Goal: Obtain resource: Obtain resource

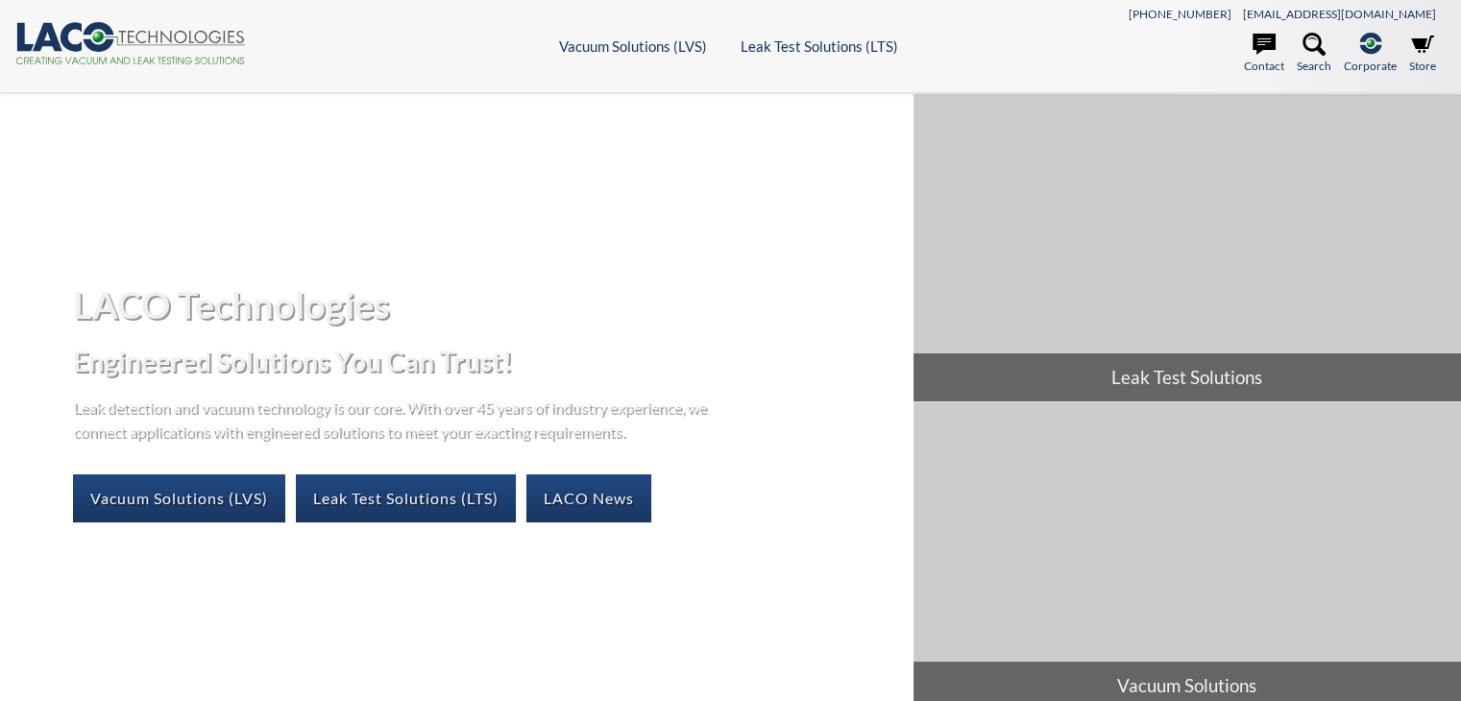
select select "Language Translate Widget"
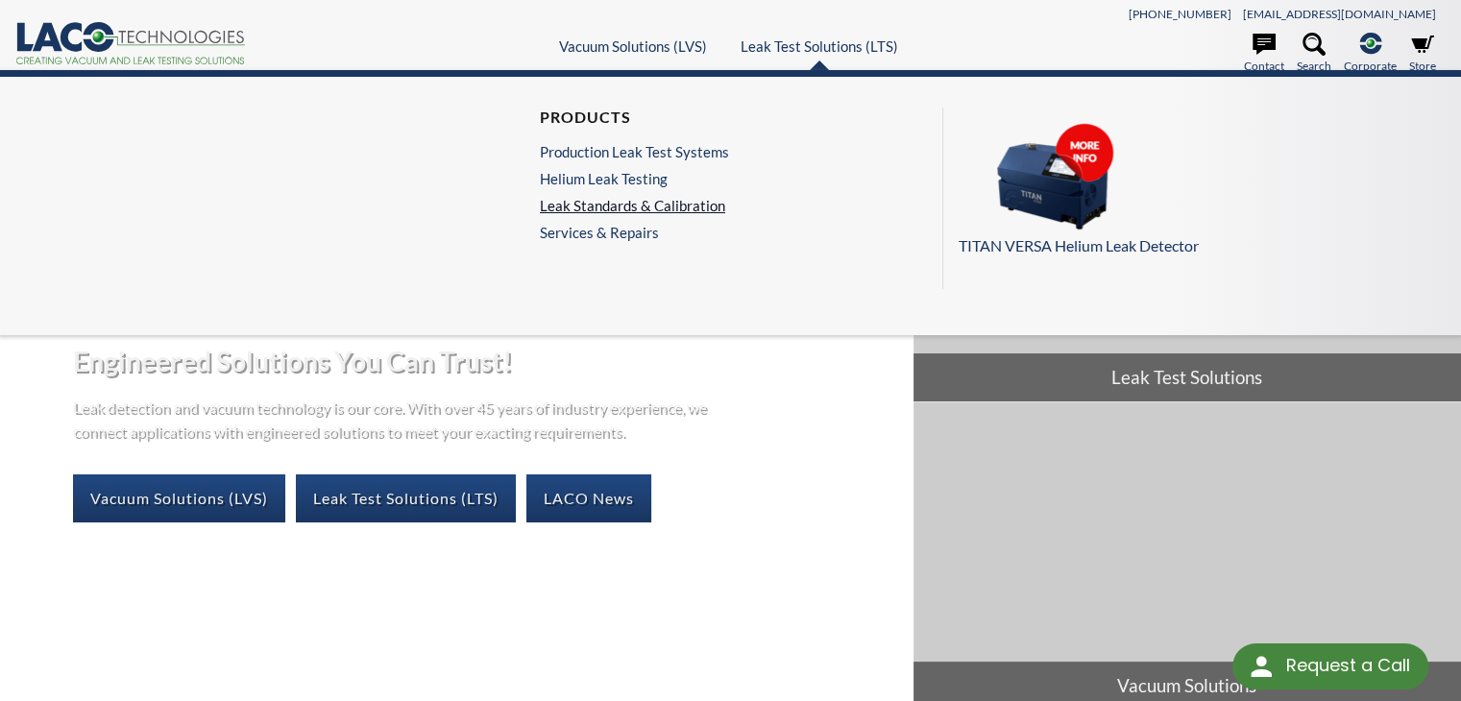
click at [692, 201] on link "Leak Standards & Calibration" at bounding box center [634, 205] width 189 height 17
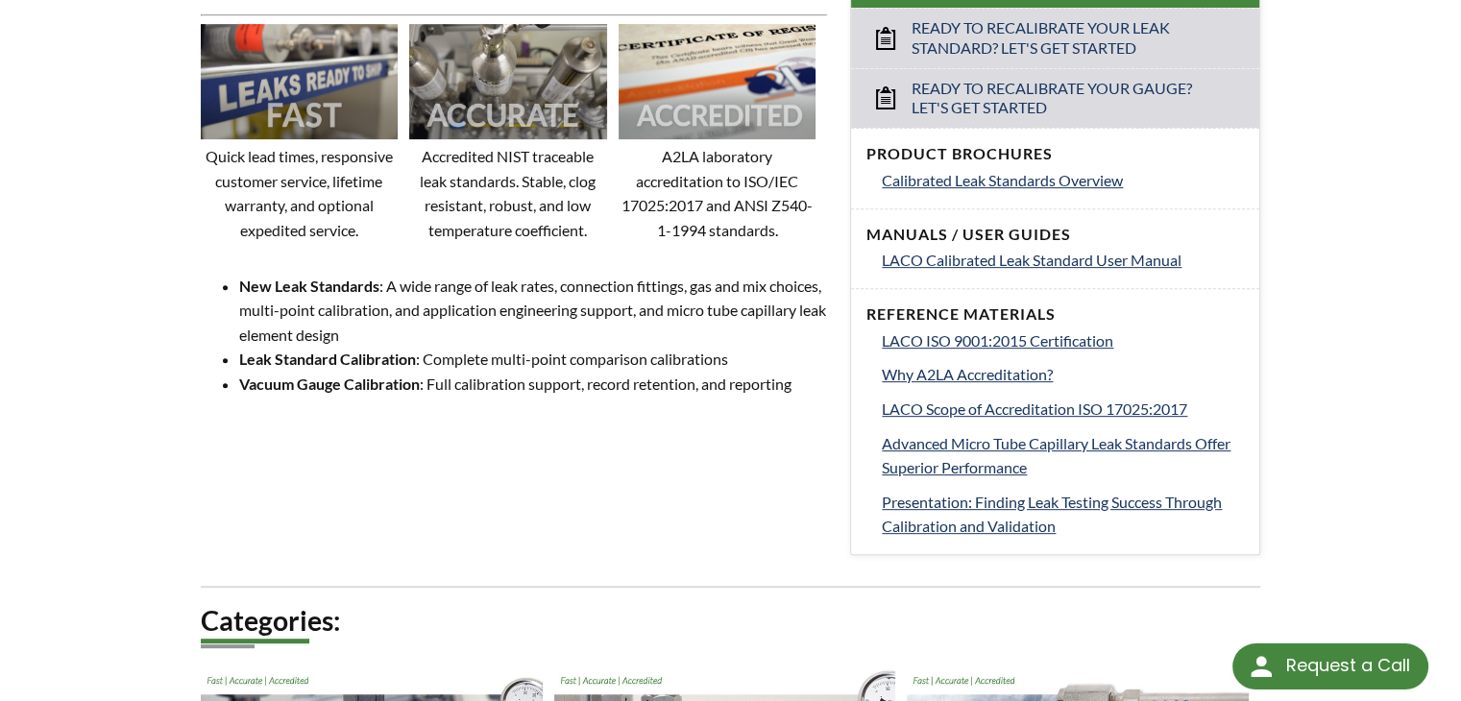
scroll to position [768, 0]
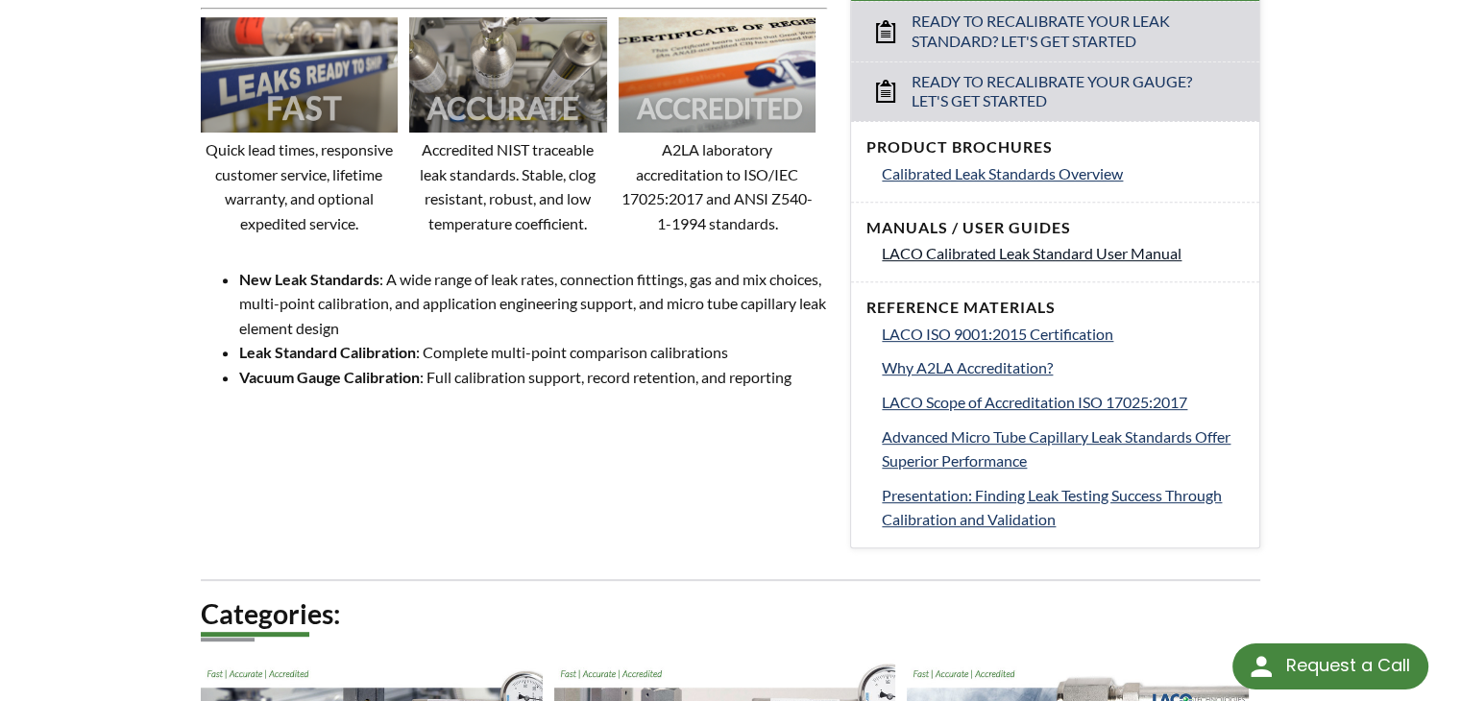
click at [1093, 254] on span "LACO Calibrated Leak Standard User Manual" at bounding box center [1032, 253] width 300 height 18
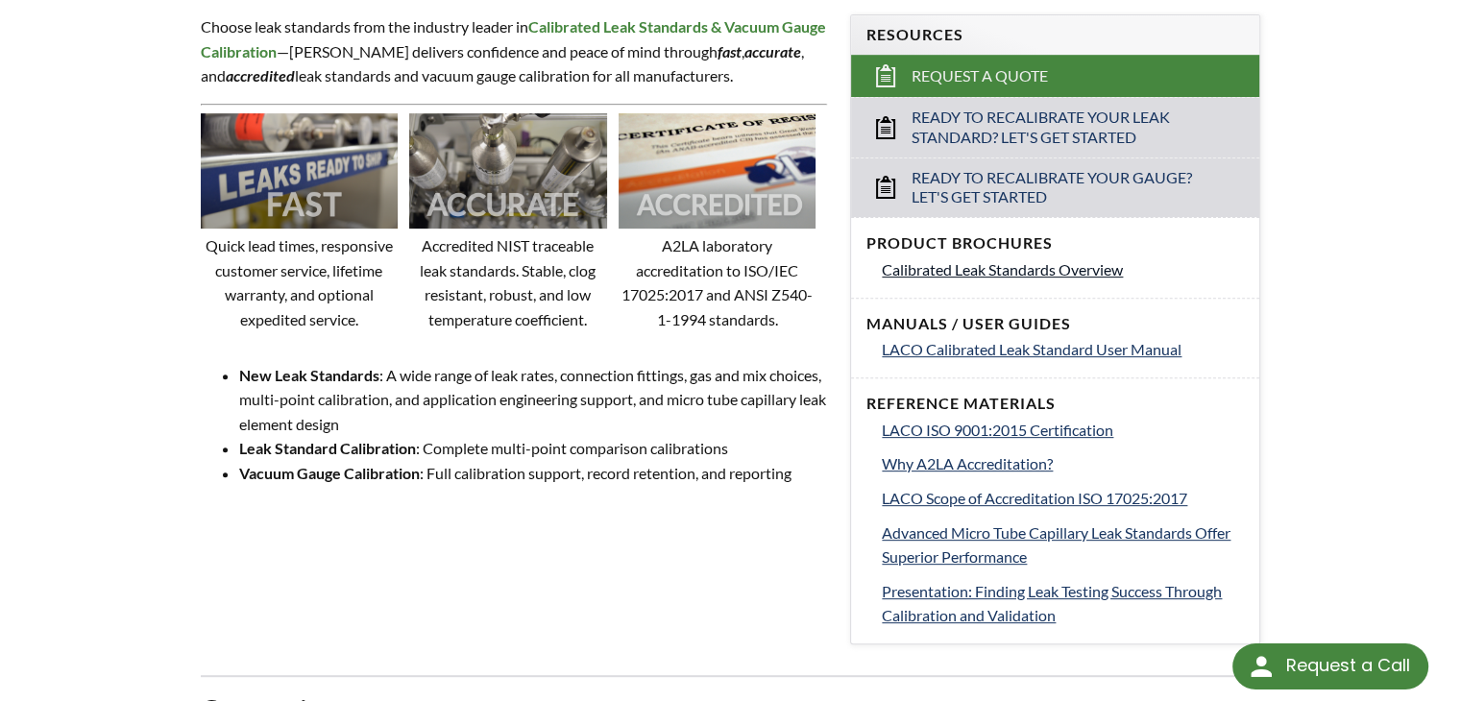
click at [1079, 275] on span "Calibrated Leak Standards Overview" at bounding box center [1002, 269] width 241 height 18
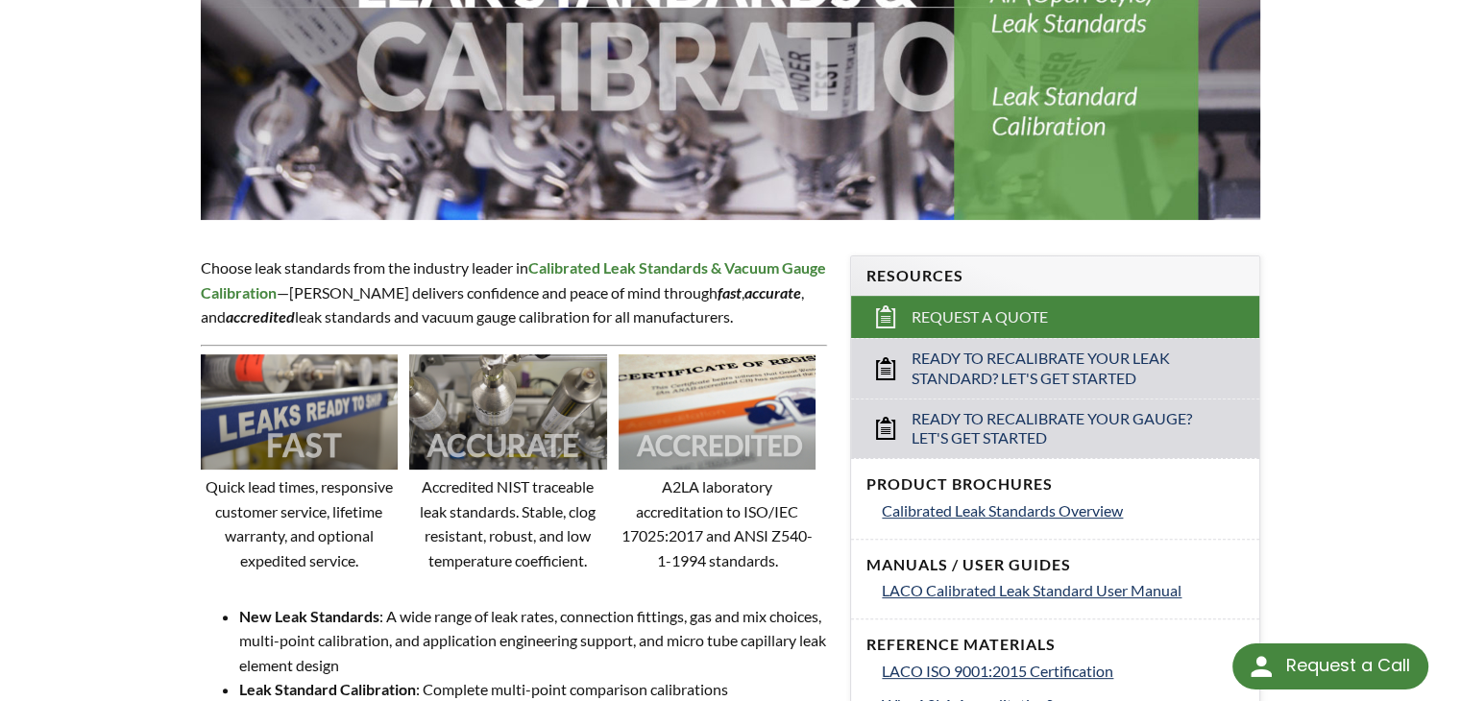
scroll to position [289, 0]
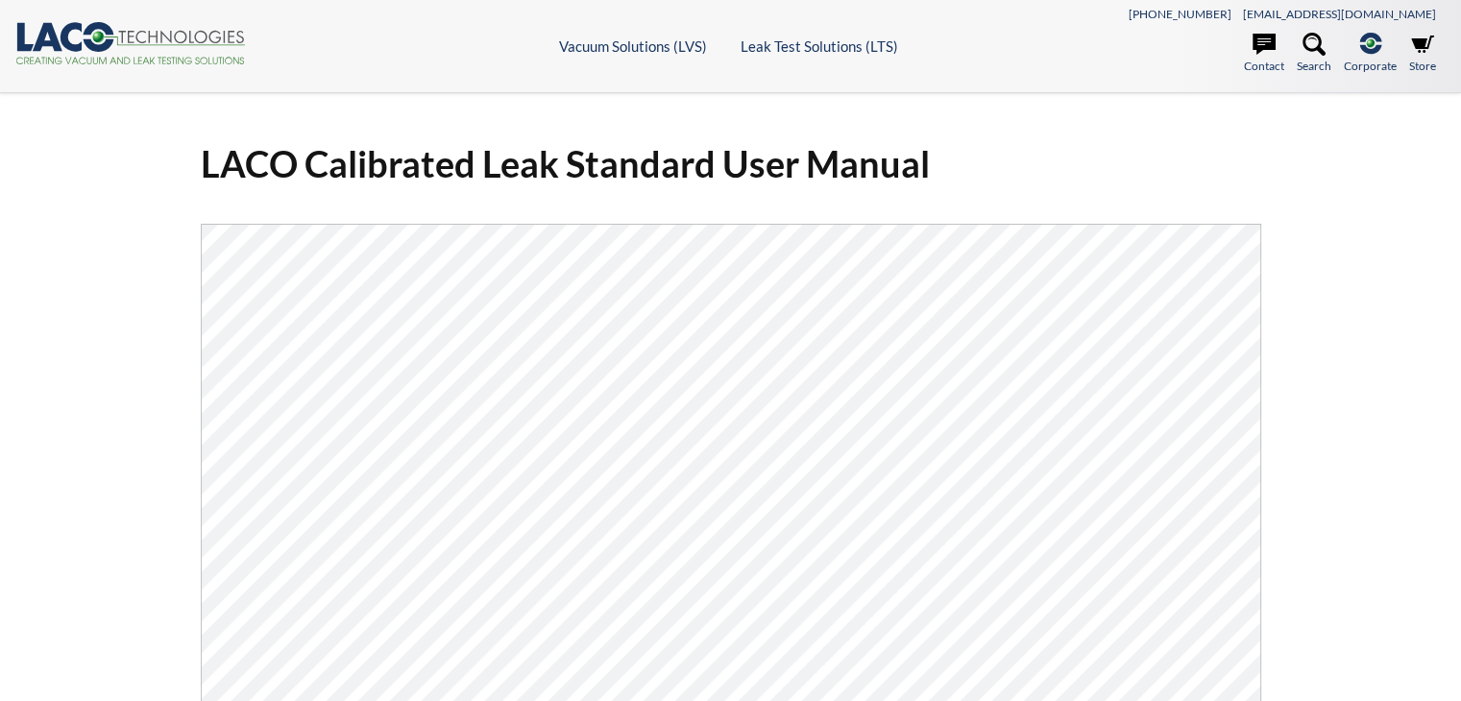
select select "Language Translate Widget"
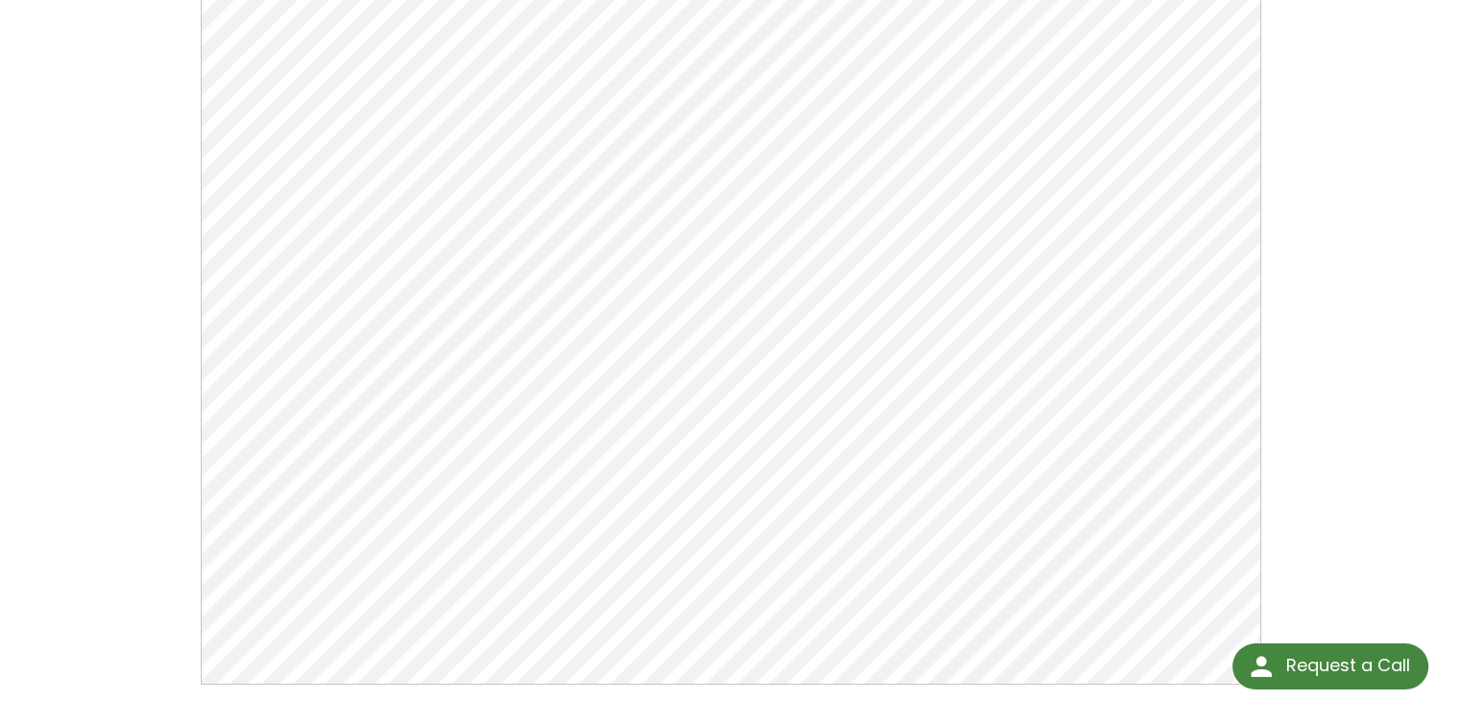
scroll to position [288, 0]
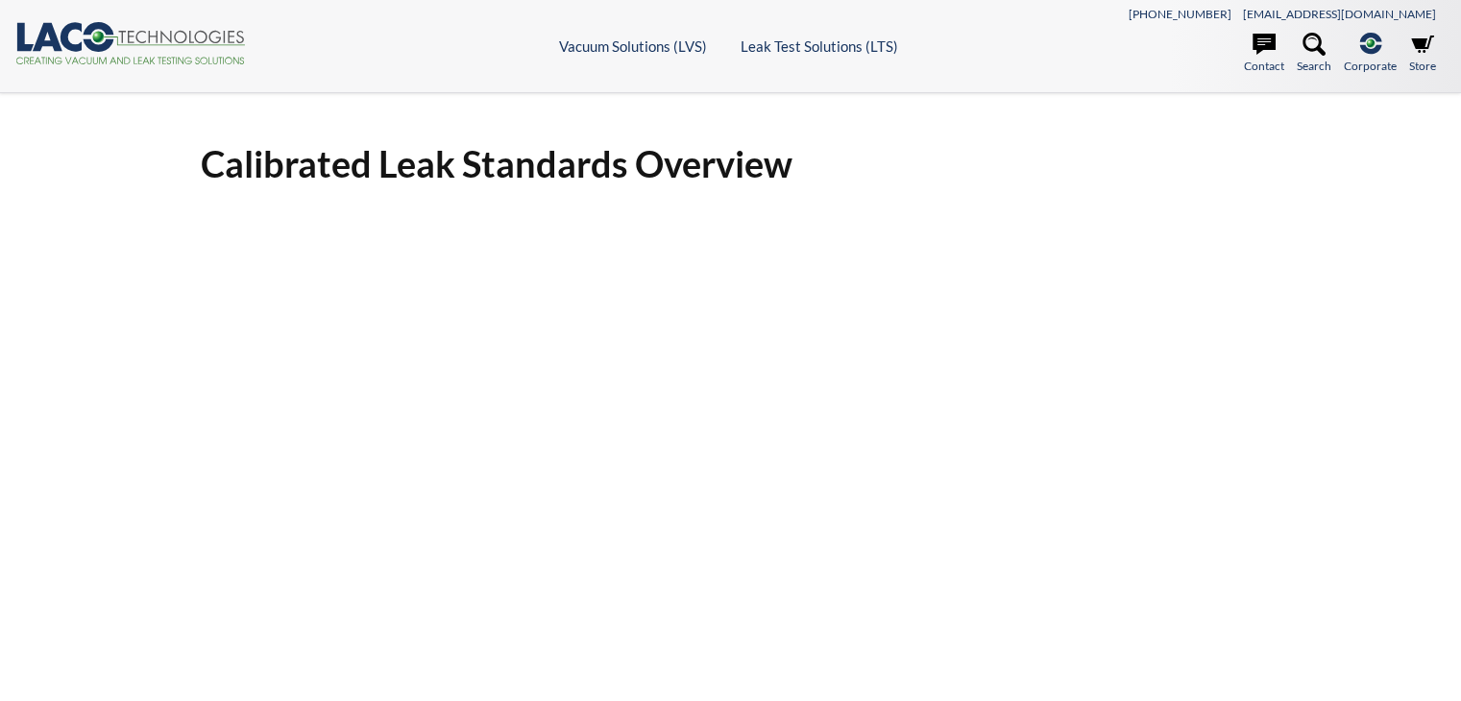
select select "Language Translate Widget"
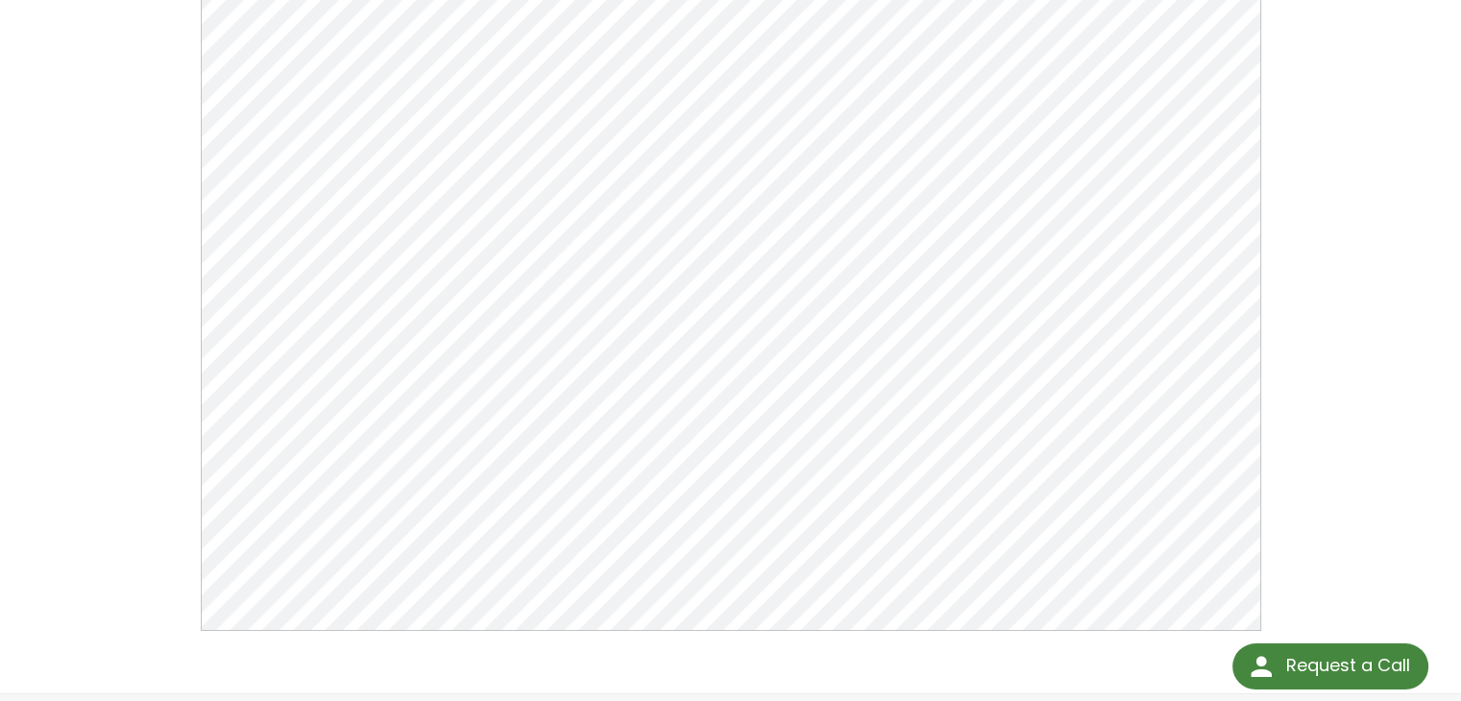
scroll to position [192, 0]
